Goal: Task Accomplishment & Management: Use online tool/utility

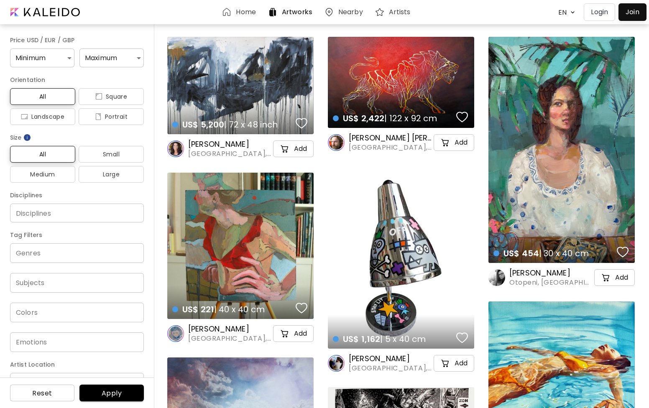
click at [601, 12] on p "Login" at bounding box center [599, 12] width 17 height 10
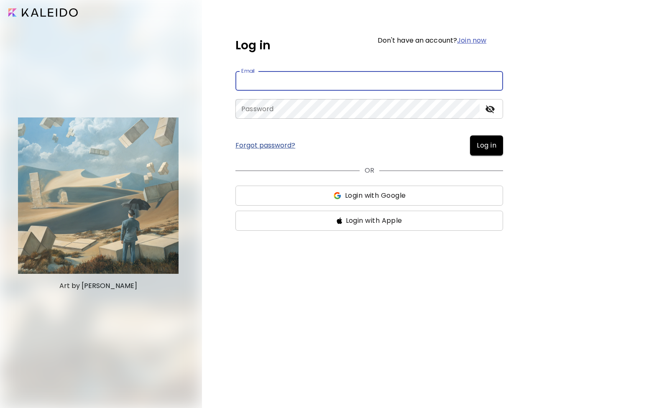
click at [427, 73] on input "email" at bounding box center [370, 81] width 268 height 20
click at [421, 76] on input "email" at bounding box center [370, 81] width 268 height 20
type input "**********"
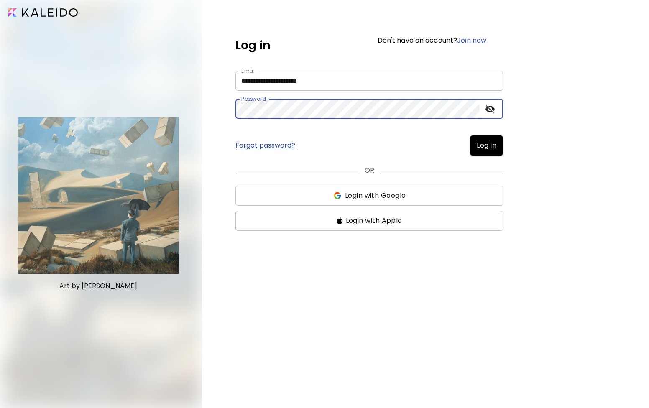
click at [470, 136] on button "Log in" at bounding box center [486, 146] width 33 height 20
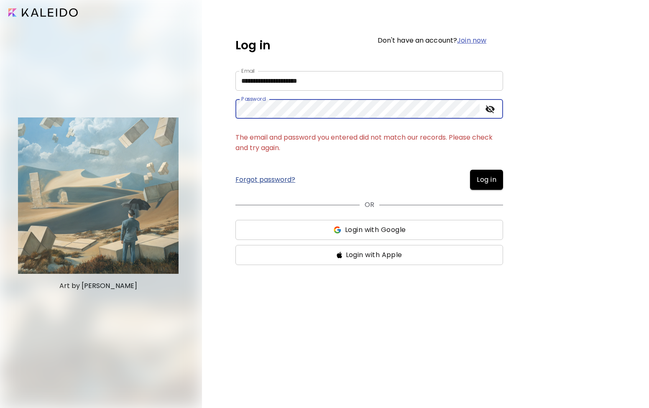
click at [470, 170] on button "Log in" at bounding box center [486, 180] width 33 height 20
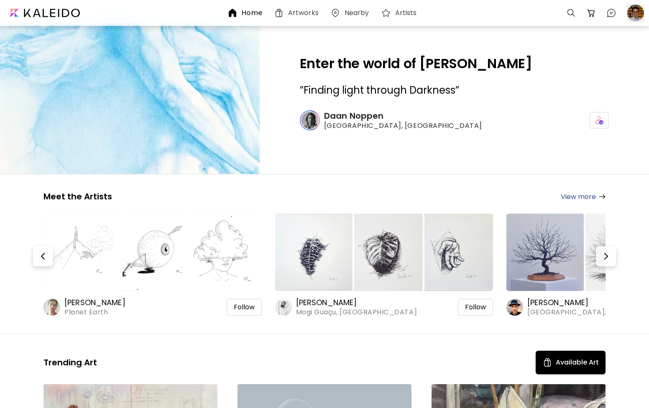
click at [633, 19] on div at bounding box center [636, 13] width 18 height 18
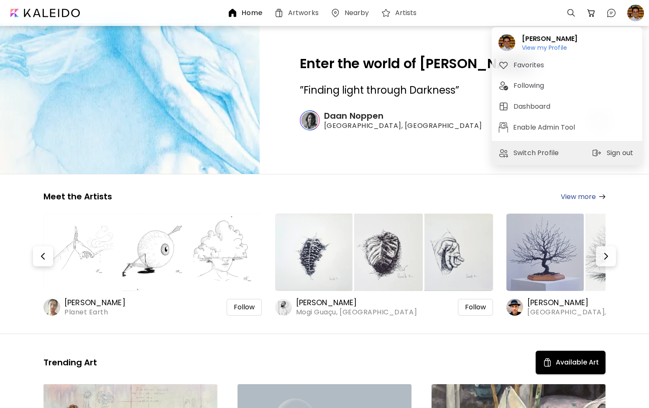
click at [433, 118] on div at bounding box center [324, 204] width 649 height 408
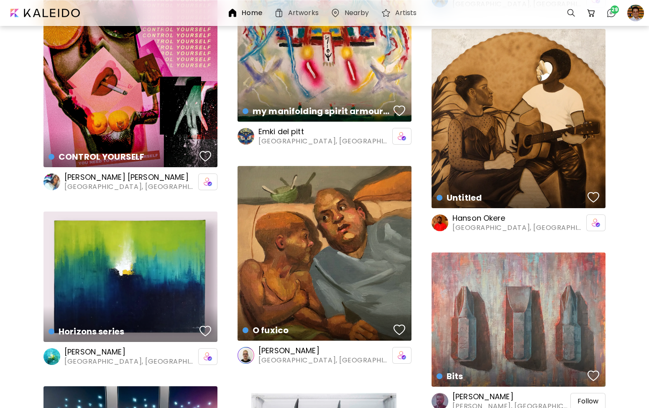
scroll to position [1100, 0]
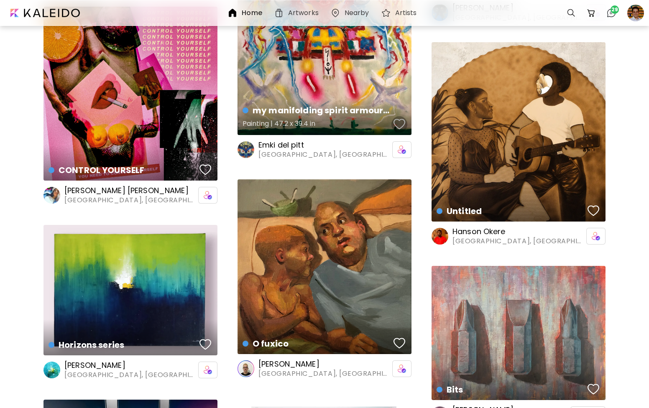
click at [402, 127] on div "button" at bounding box center [400, 124] width 12 height 13
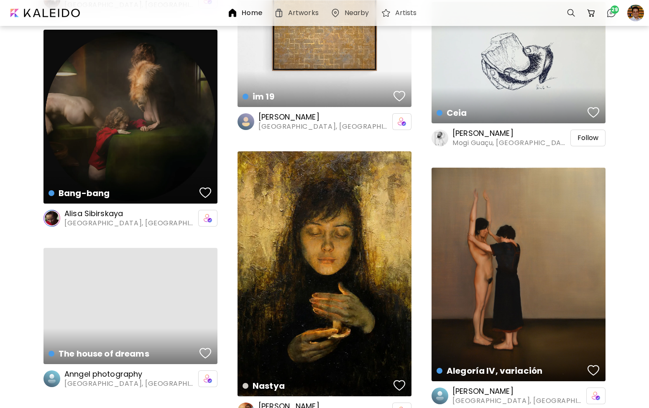
scroll to position [3873, 0]
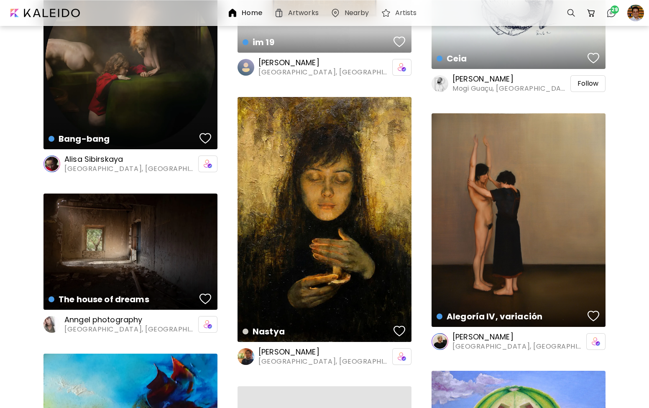
click at [100, 172] on span "[GEOGRAPHIC_DATA], [GEOGRAPHIC_DATA]" at bounding box center [130, 168] width 132 height 9
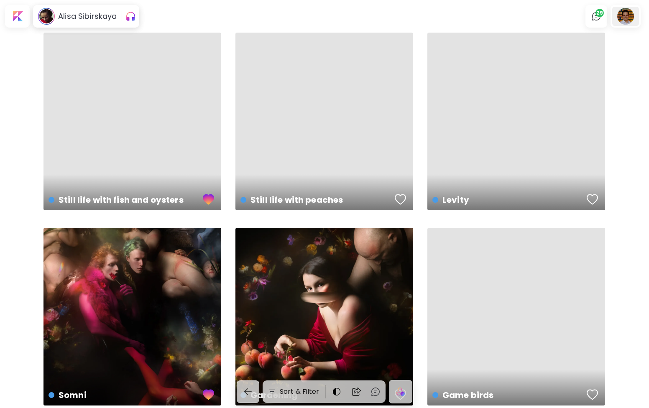
click at [628, 17] on div at bounding box center [625, 16] width 27 height 19
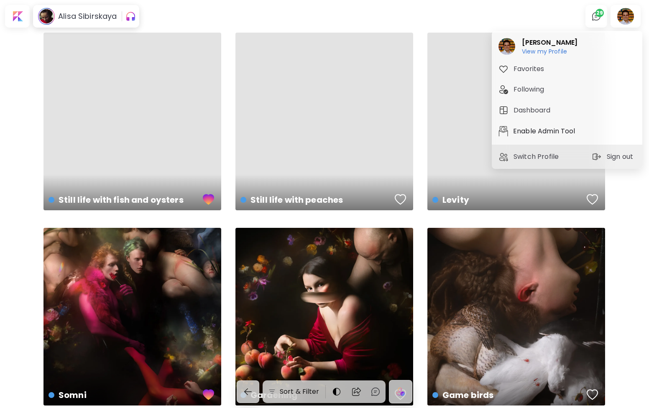
click at [543, 133] on p "Enable Admin Tool" at bounding box center [545, 131] width 65 height 10
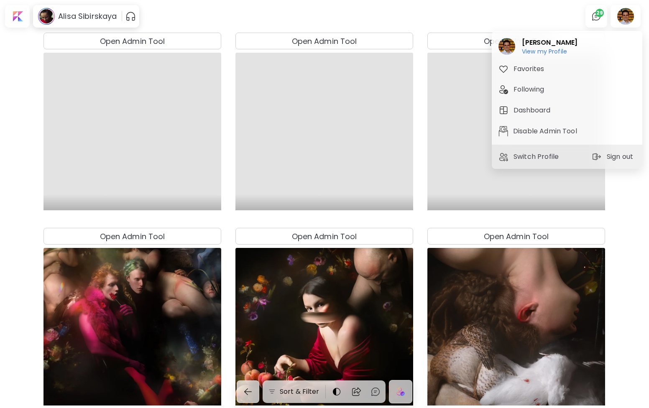
click at [194, 49] on div at bounding box center [324, 204] width 649 height 408
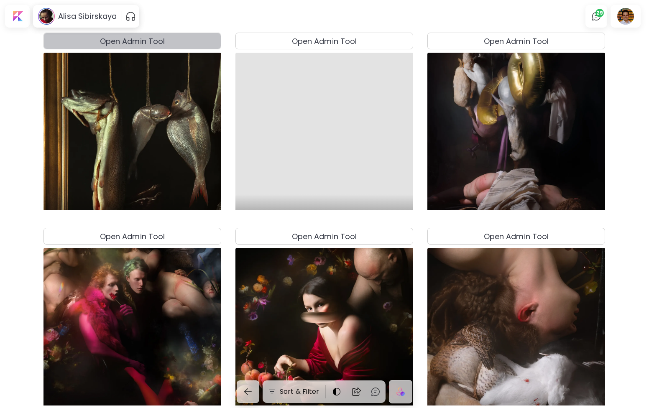
click at [190, 49] on button "Open Admin Tool" at bounding box center [133, 41] width 178 height 17
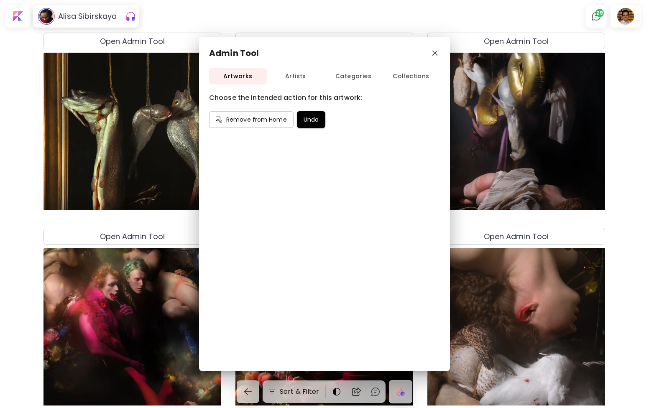
click at [308, 81] on span "Artists" at bounding box center [296, 76] width 58 height 10
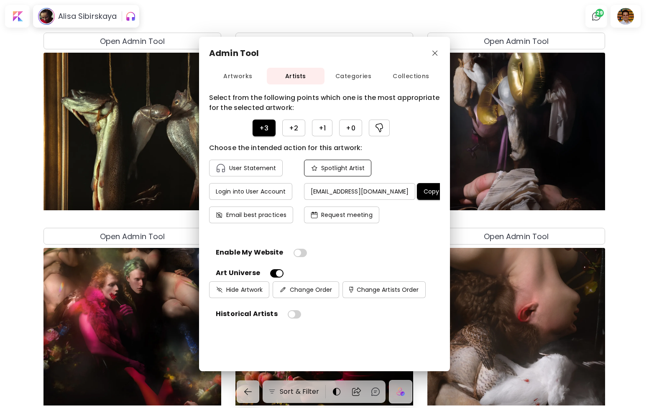
click at [341, 168] on h4 "Spotlight Artist" at bounding box center [343, 168] width 44 height 8
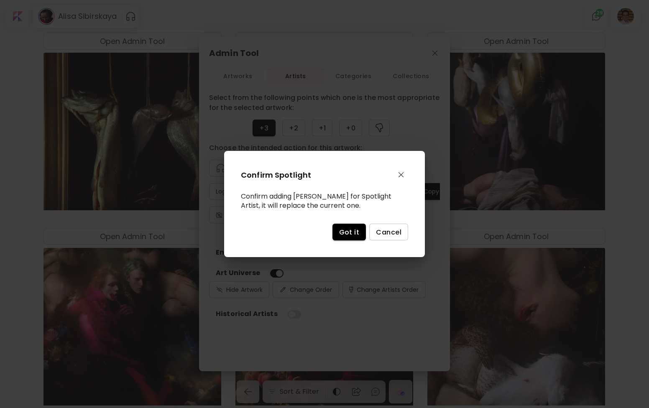
click at [351, 229] on span "Got it" at bounding box center [349, 232] width 20 height 9
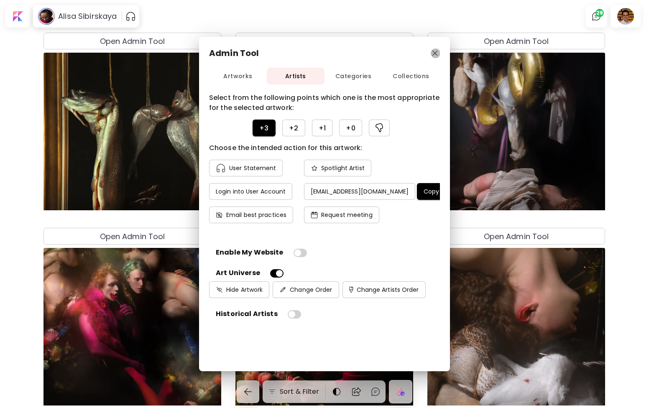
click at [433, 52] on img "button" at bounding box center [435, 53] width 5 height 5
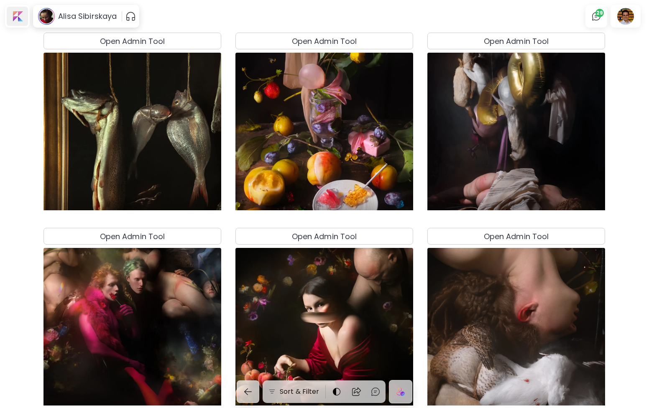
click at [17, 15] on div at bounding box center [17, 16] width 21 height 19
